Goal: Transaction & Acquisition: Download file/media

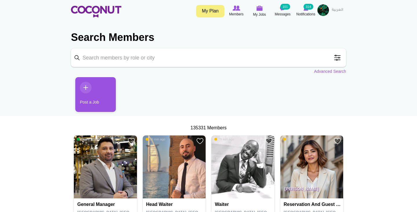
click at [125, 63] on input "Keyword" at bounding box center [208, 57] width 275 height 19
type input "[PERSON_NAME]"
click button "Search" at bounding box center [0, 0] width 0 height 0
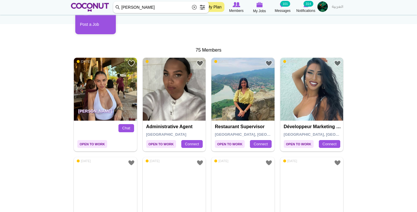
scroll to position [93, 0]
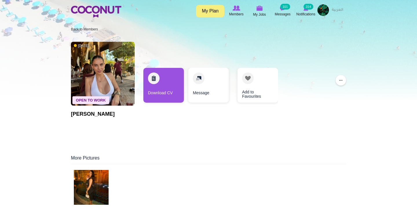
click at [94, 187] on img at bounding box center [91, 187] width 35 height 35
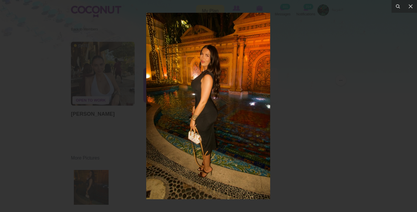
click at [121, 154] on div at bounding box center [208, 106] width 417 height 212
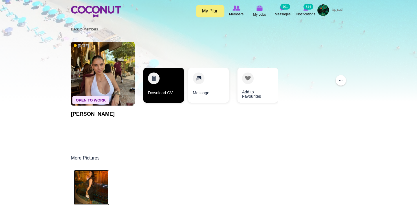
click at [162, 76] on link "Download CV" at bounding box center [163, 85] width 41 height 35
click at [163, 88] on link "Download CV" at bounding box center [163, 85] width 41 height 35
